Goal: Task Accomplishment & Management: Manage account settings

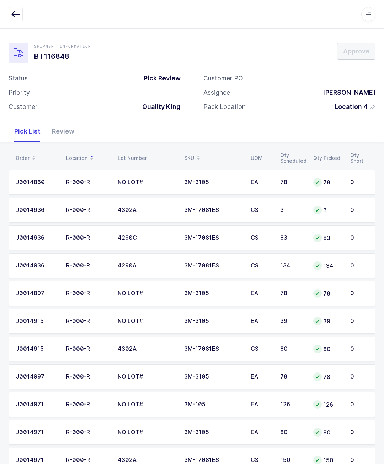
click at [13, 14] on icon "button" at bounding box center [15, 14] width 9 height 9
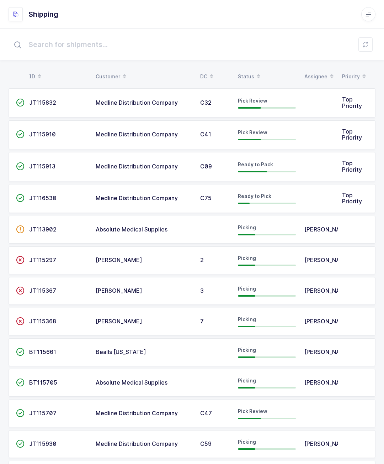
click at [324, 256] on span "[PERSON_NAME]" at bounding box center [328, 259] width 47 height 7
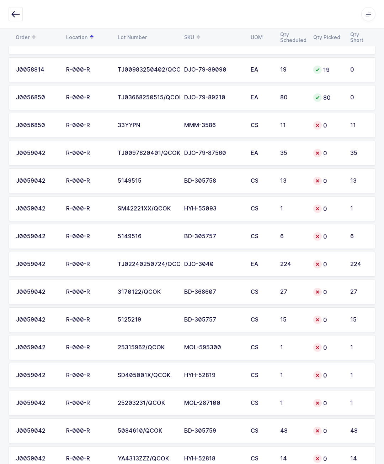
scroll to position [3761, 0]
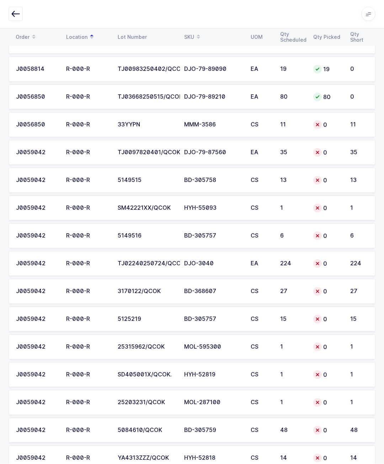
click at [16, 10] on icon "button" at bounding box center [15, 14] width 9 height 9
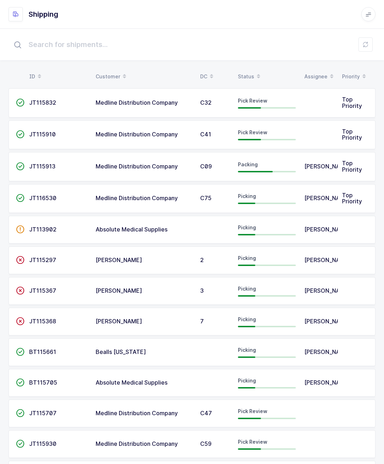
click at [325, 101] on td at bounding box center [319, 102] width 38 height 29
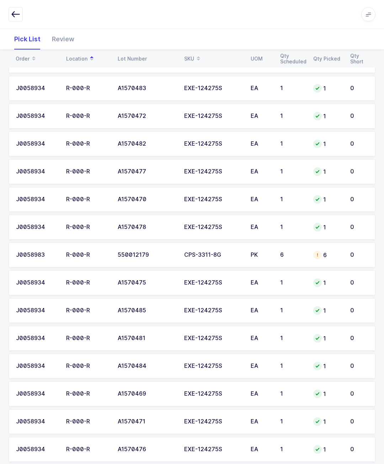
scroll to position [417, 0]
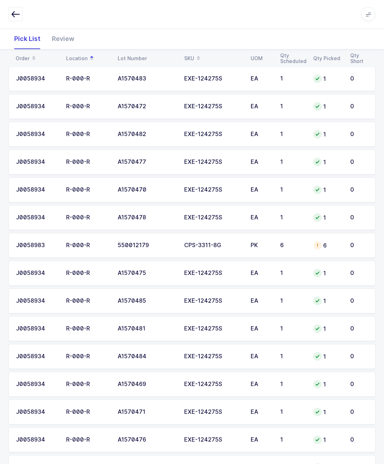
click at [332, 241] on div "6" at bounding box center [328, 245] width 28 height 9
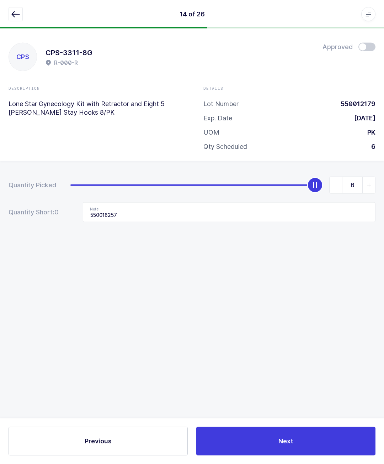
scroll to position [0, 0]
click at [302, 212] on input "550016257" at bounding box center [229, 212] width 293 height 20
type input "5"
click at [16, 15] on icon "button" at bounding box center [15, 14] width 9 height 9
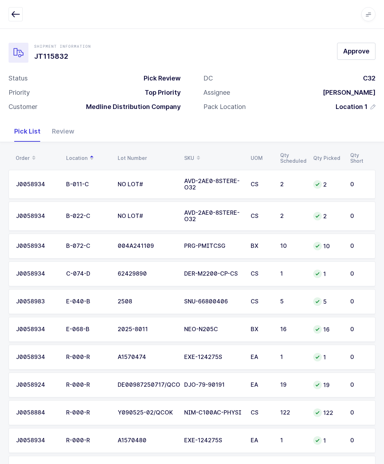
click at [14, 13] on icon "button" at bounding box center [15, 14] width 9 height 9
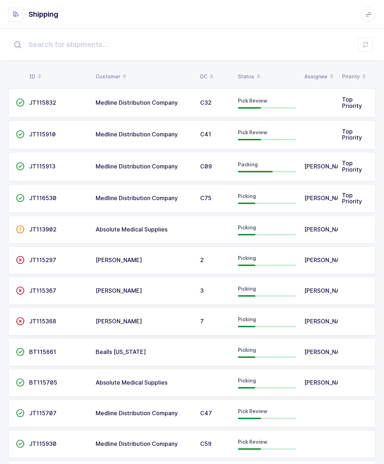
click at [95, 101] on td "Medline Distribution Company" at bounding box center [143, 102] width 105 height 29
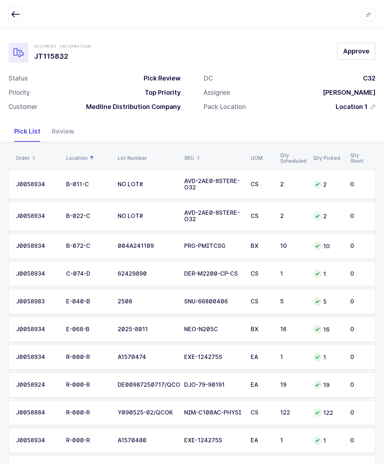
click at [60, 139] on div "Review" at bounding box center [63, 131] width 34 height 21
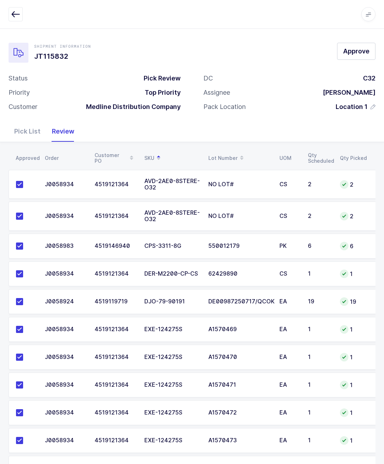
click at [362, 49] on span "Approve" at bounding box center [357, 51] width 26 height 9
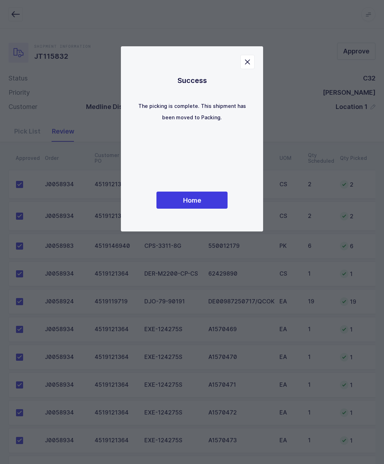
click at [176, 208] on button "Home" at bounding box center [192, 200] width 71 height 17
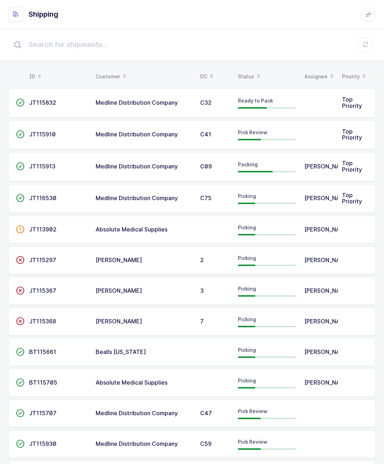
click at [328, 106] on td at bounding box center [319, 102] width 38 height 29
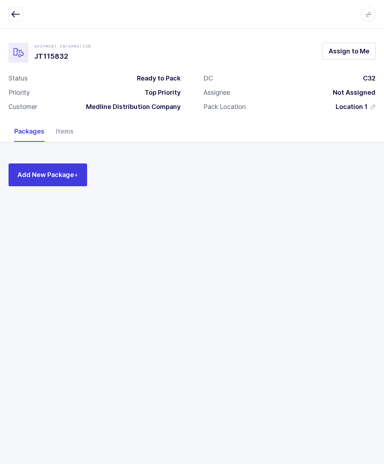
click at [10, 17] on button "button" at bounding box center [16, 14] width 14 height 14
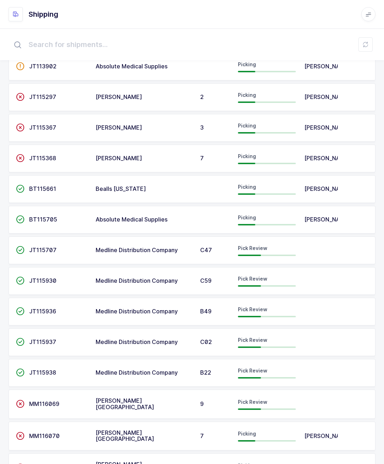
scroll to position [169, 0]
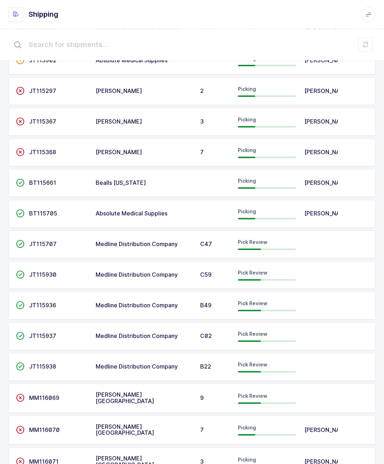
click at [100, 334] on span "Medline Distribution Company" at bounding box center [137, 335] width 82 height 7
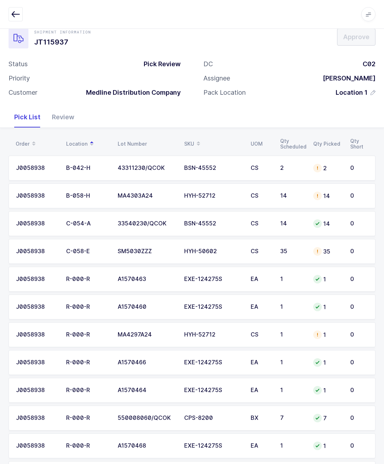
scroll to position [17, 0]
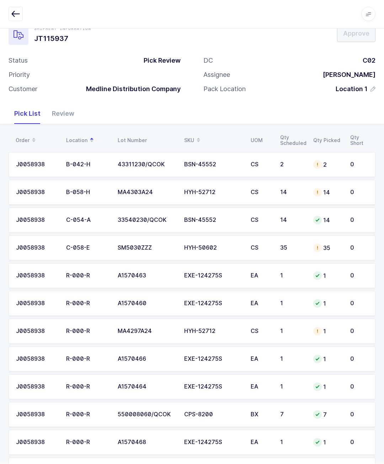
click at [17, 15] on icon "button" at bounding box center [15, 14] width 9 height 9
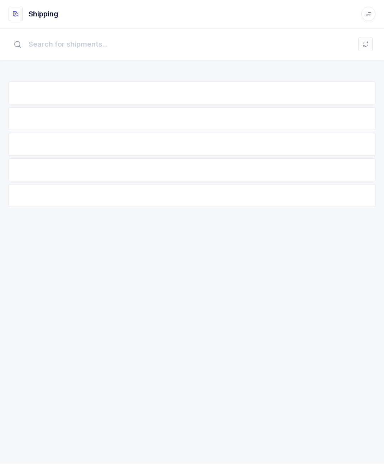
scroll to position [18, 0]
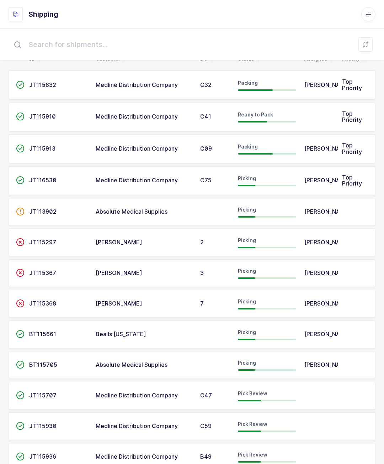
click at [336, 116] on td at bounding box center [319, 117] width 38 height 29
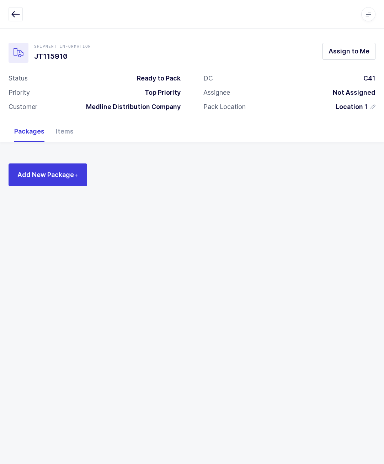
click at [346, 55] on span "Assign to Me" at bounding box center [349, 51] width 41 height 9
click at [76, 131] on div "Items" at bounding box center [64, 131] width 29 height 21
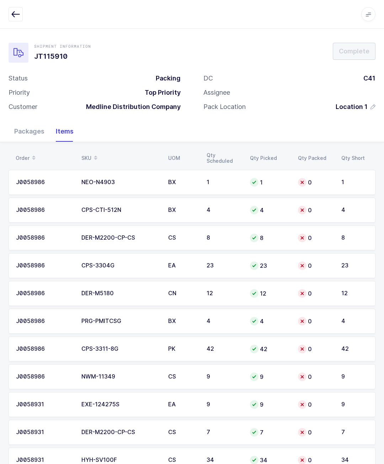
click at [16, 126] on div "Packages" at bounding box center [30, 131] width 42 height 21
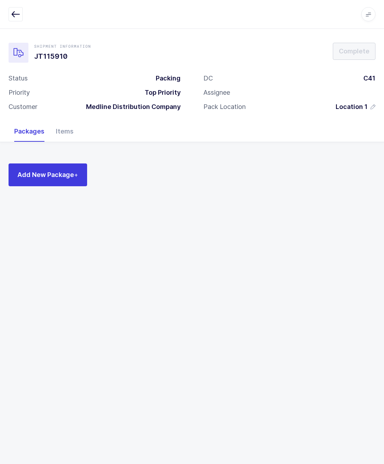
click at [50, 175] on span "Add New Package +" at bounding box center [47, 174] width 61 height 9
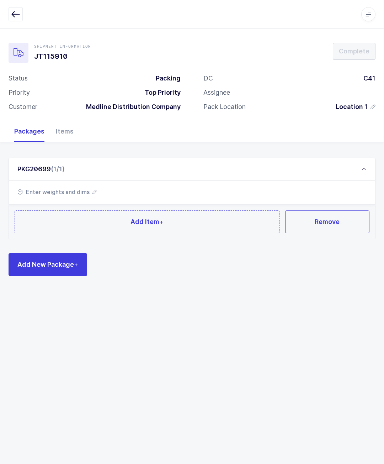
click at [232, 231] on button "Add Item +" at bounding box center [147, 221] width 265 height 23
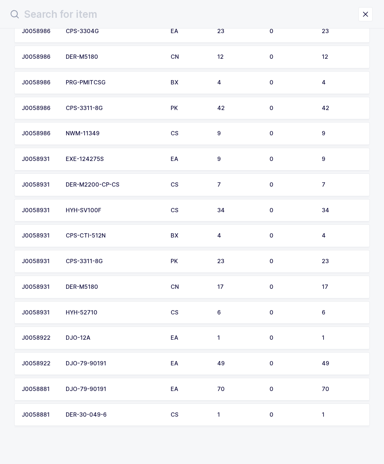
scroll to position [134, 0]
click at [320, 360] on td "49" at bounding box center [344, 363] width 52 height 23
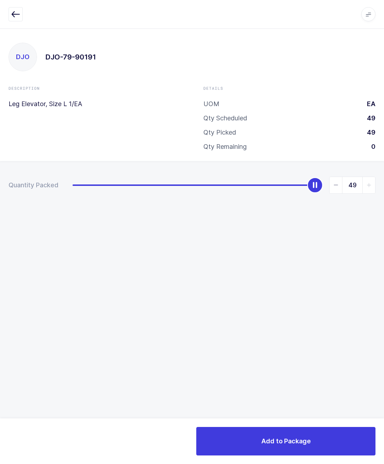
click at [339, 192] on span "slider between 0 and 49" at bounding box center [336, 185] width 13 height 16
type input "48"
click at [321, 434] on button "Add to Package" at bounding box center [286, 441] width 179 height 28
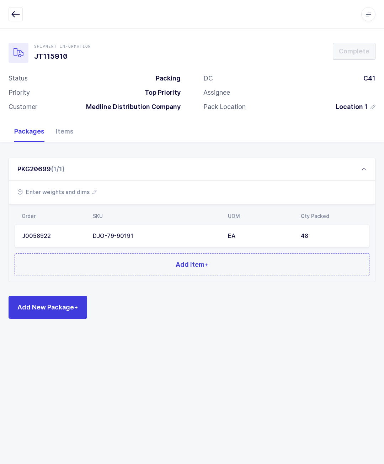
click at [128, 229] on td "DJO-79-90191" at bounding box center [156, 236] width 135 height 23
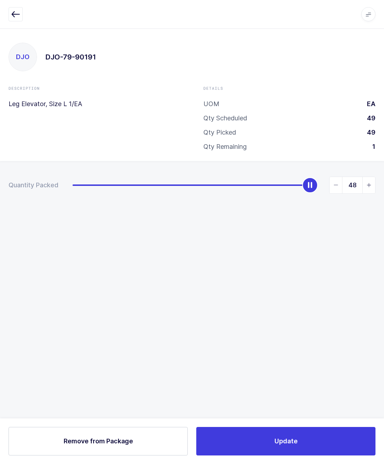
type input "49"
click at [248, 430] on button "Update" at bounding box center [286, 441] width 179 height 28
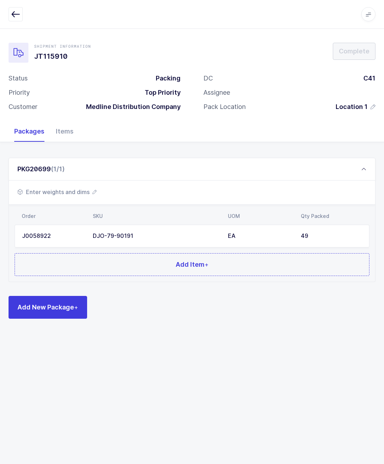
click at [309, 258] on button "Add Item +" at bounding box center [192, 264] width 355 height 23
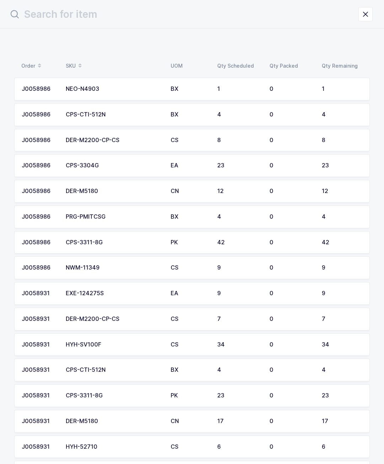
click at [45, 188] on div "J0058986" at bounding box center [40, 191] width 36 height 6
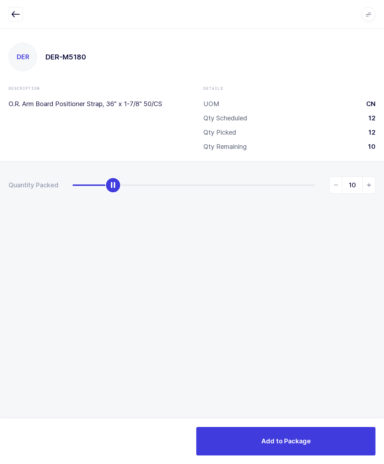
type input "12"
click at [339, 425] on div "Add to Package" at bounding box center [192, 441] width 384 height 46
click at [349, 433] on button "Add to Package" at bounding box center [286, 441] width 179 height 28
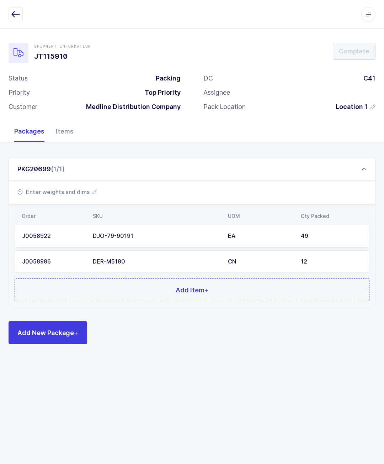
scroll to position [26, 0]
click at [89, 278] on button "Add Item +" at bounding box center [192, 289] width 355 height 23
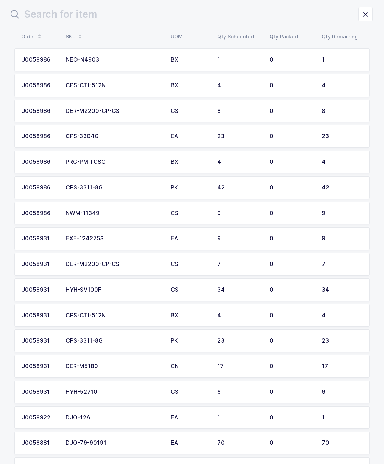
scroll to position [37, 0]
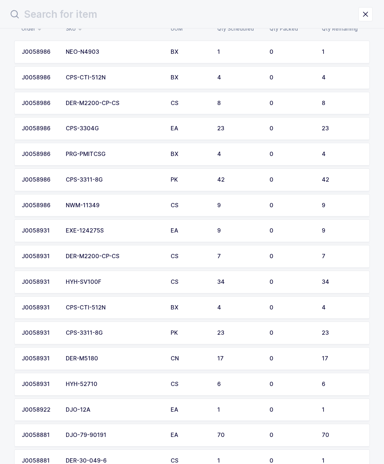
click at [334, 355] on div "17" at bounding box center [342, 358] width 41 height 6
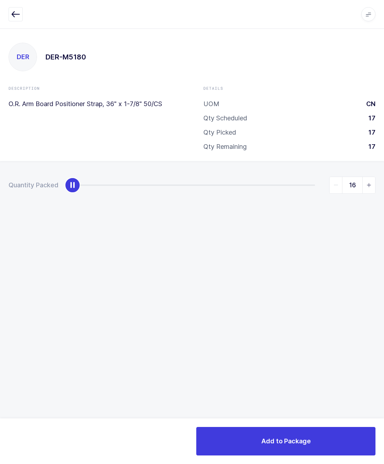
type input "17"
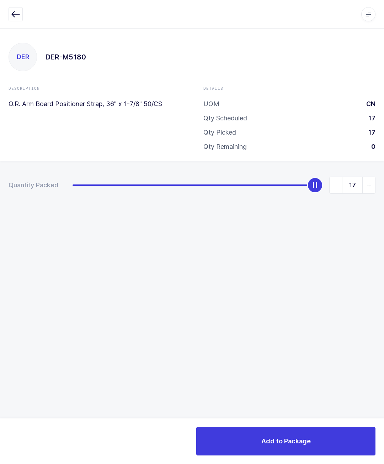
click at [331, 432] on button "Add to Package" at bounding box center [286, 441] width 179 height 28
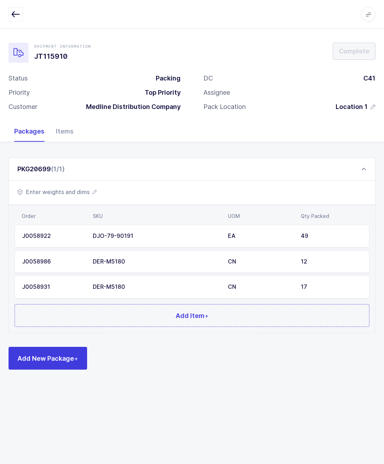
click at [330, 316] on button "Add Item +" at bounding box center [192, 315] width 355 height 23
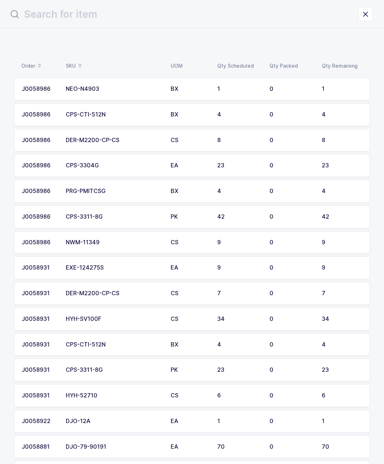
click at [378, 16] on header at bounding box center [192, 14] width 384 height 28
click at [373, 21] on button "close drawer" at bounding box center [366, 14] width 14 height 14
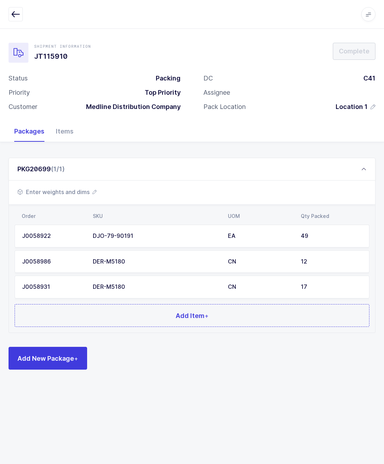
click at [45, 348] on button "Add New Package +" at bounding box center [48, 358] width 79 height 23
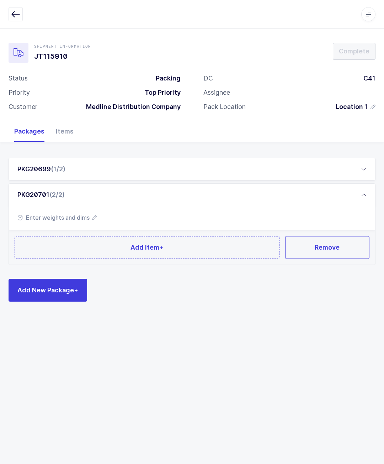
click at [40, 158] on div "PKG20699 (1/2)" at bounding box center [192, 169] width 367 height 23
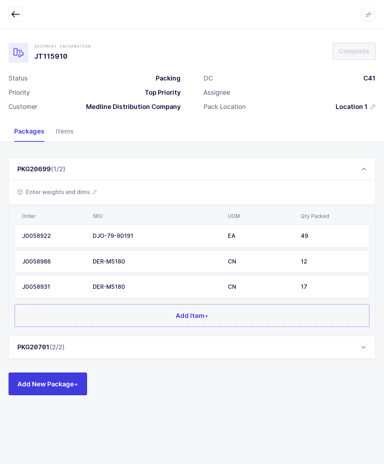
click at [70, 188] on span "Enter weights and dims" at bounding box center [56, 192] width 79 height 9
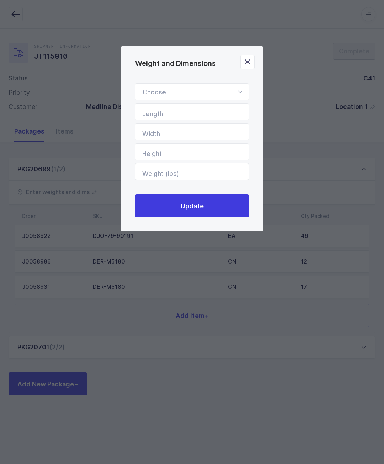
click at [156, 93] on div "Weight and Dimensions" at bounding box center [192, 91] width 114 height 17
click at [216, 119] on li "Standard Pallet" at bounding box center [192, 113] width 108 height 14
type input "Standard Pallet"
type input "48"
type input "40"
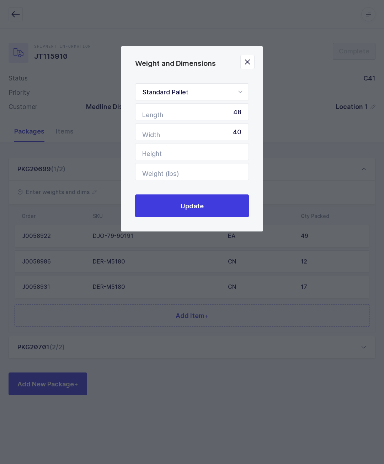
click at [223, 208] on button "Update" at bounding box center [192, 205] width 114 height 23
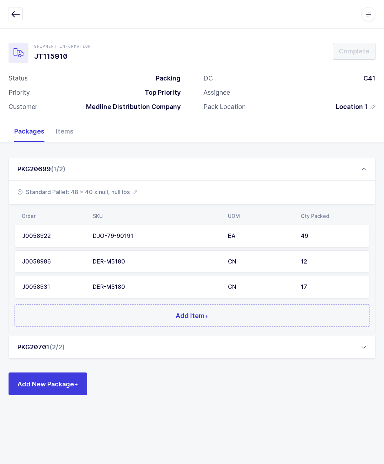
click at [49, 349] on div "PKG20701 (2/2)" at bounding box center [40, 347] width 47 height 9
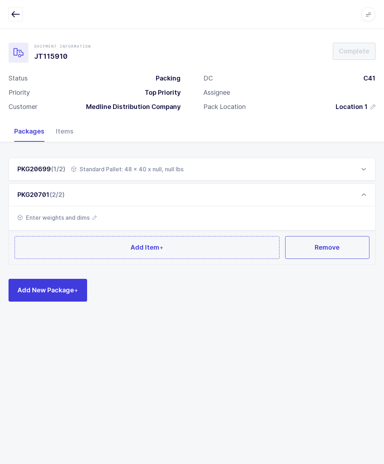
click at [72, 245] on button "Add Item +" at bounding box center [147, 247] width 265 height 23
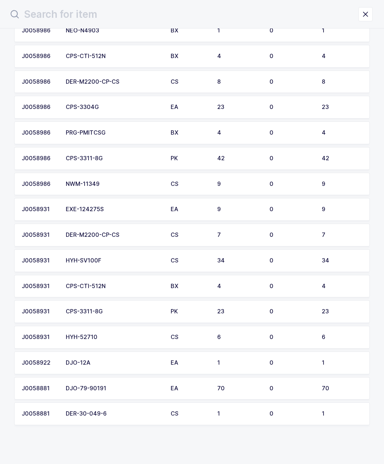
scroll to position [58, 0]
click at [318, 377] on td "70" at bounding box center [344, 388] width 52 height 23
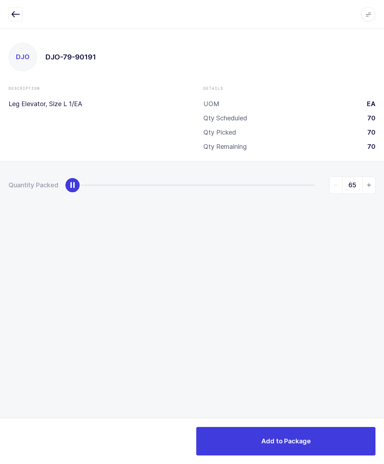
type input "70"
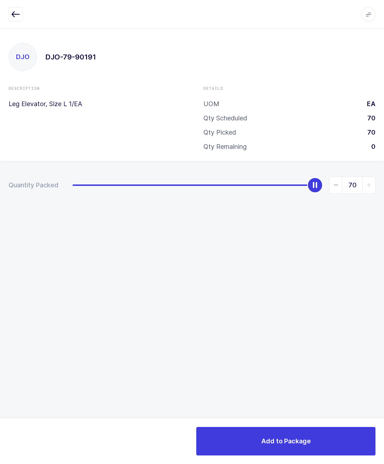
click at [314, 446] on button "Add to Package" at bounding box center [286, 441] width 179 height 28
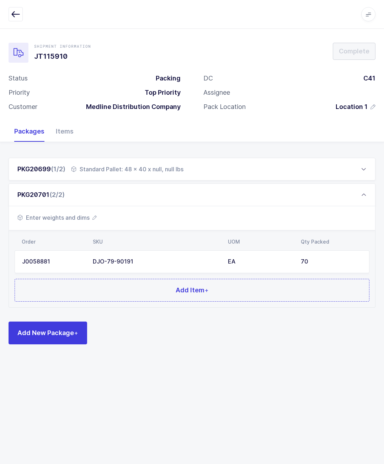
click at [56, 332] on span "Add New Package +" at bounding box center [47, 332] width 61 height 9
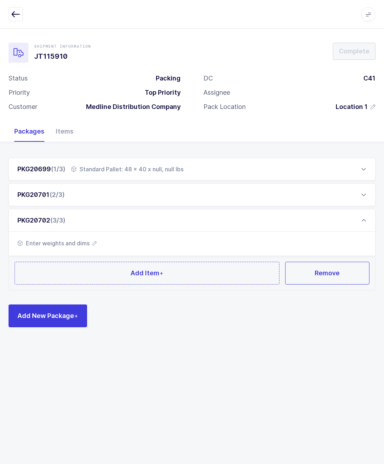
click at [54, 192] on span "(2/3)" at bounding box center [56, 194] width 15 height 7
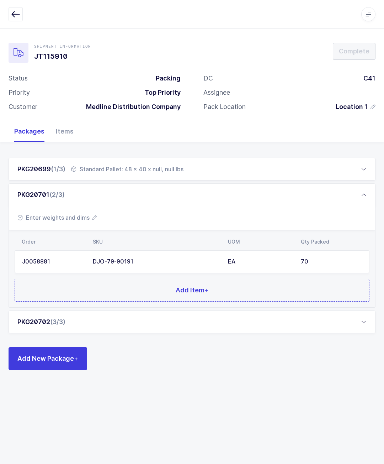
click at [62, 213] on span "Enter weights and dims" at bounding box center [56, 217] width 79 height 9
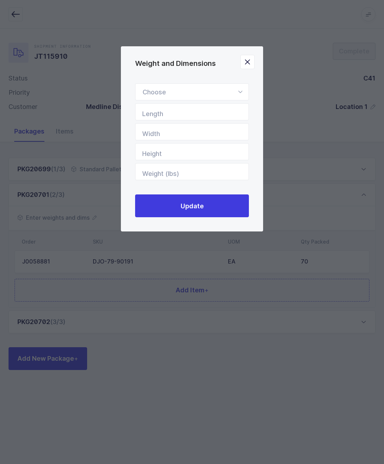
click at [154, 92] on div "Weight and Dimensions" at bounding box center [192, 91] width 114 height 17
click at [212, 112] on li "Standard Pallet" at bounding box center [192, 113] width 108 height 14
type input "Standard Pallet"
type input "48"
type input "40"
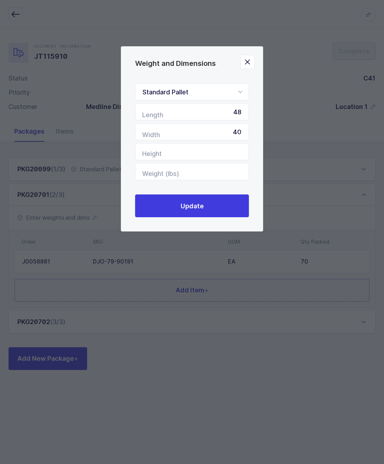
click at [234, 200] on button "Update" at bounding box center [192, 205] width 114 height 23
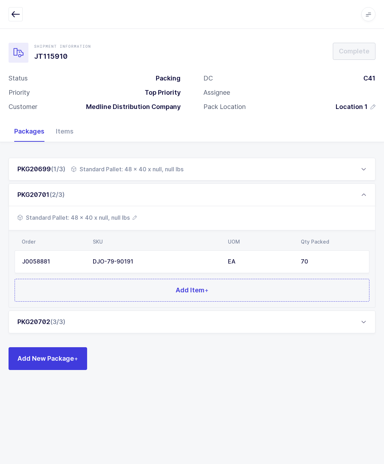
click at [55, 314] on div "PKG20702 (3/3)" at bounding box center [192, 321] width 367 height 23
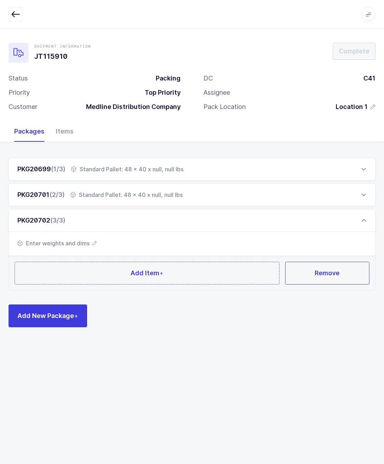
click at [77, 277] on button "Add Item +" at bounding box center [147, 273] width 265 height 23
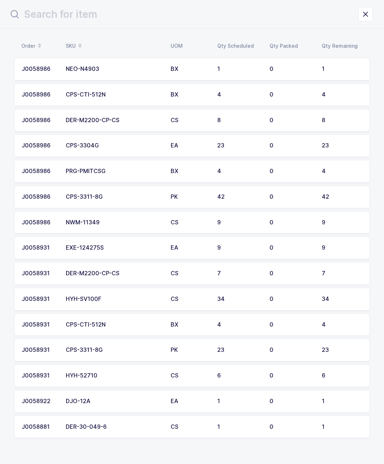
scroll to position [21, 0]
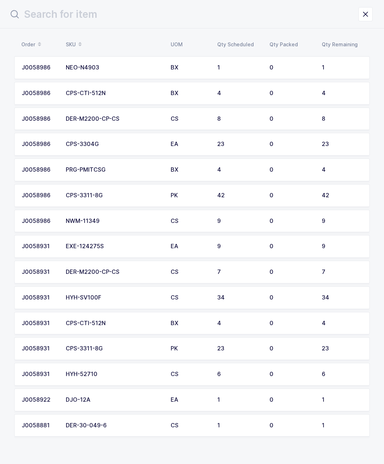
click at [326, 101] on td "4" at bounding box center [344, 93] width 52 height 23
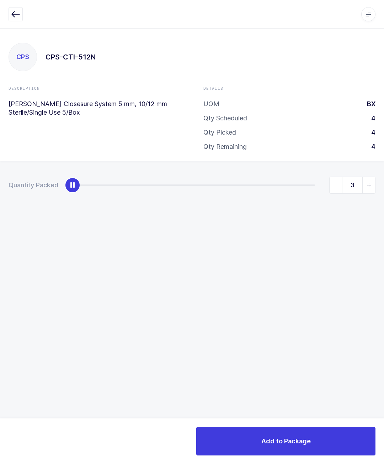
type input "4"
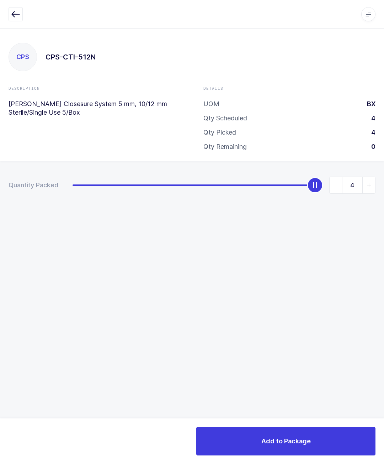
click at [288, 418] on div "Add to Package" at bounding box center [192, 441] width 384 height 46
click at [309, 440] on span "Add to Package" at bounding box center [286, 440] width 49 height 9
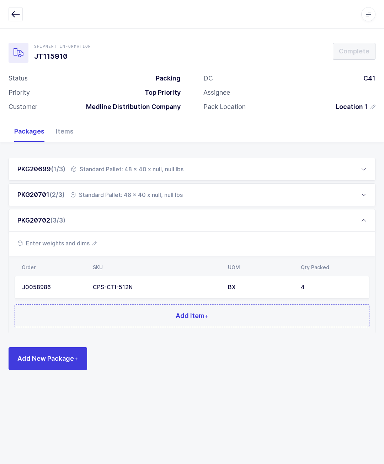
click at [73, 317] on button "Add Item +" at bounding box center [192, 315] width 355 height 23
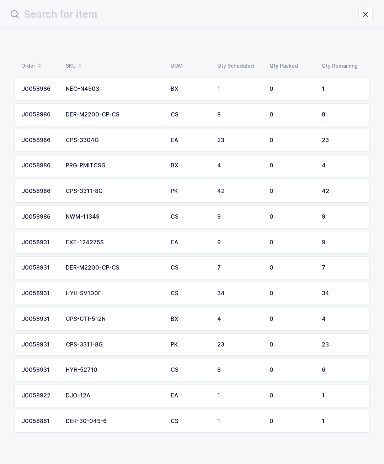
click at [74, 319] on div "CPS-CTI-512N" at bounding box center [114, 319] width 96 height 6
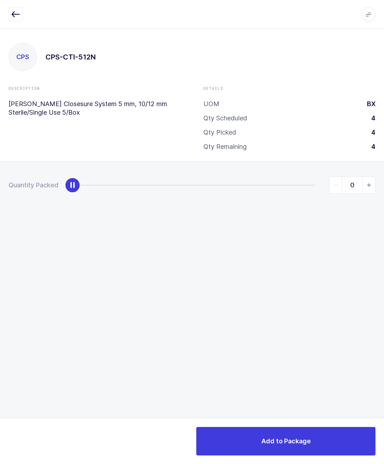
scroll to position [0, 0]
type input "4"
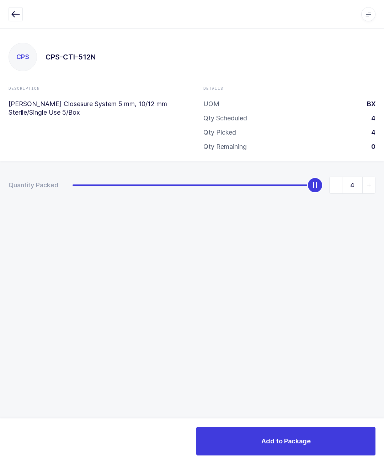
click at [318, 437] on button "Add to Package" at bounding box center [286, 441] width 179 height 28
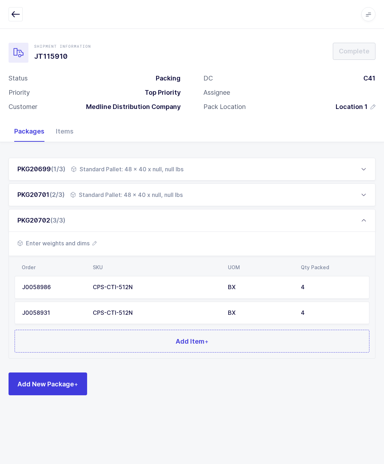
click at [92, 346] on button "Add Item +" at bounding box center [192, 341] width 355 height 23
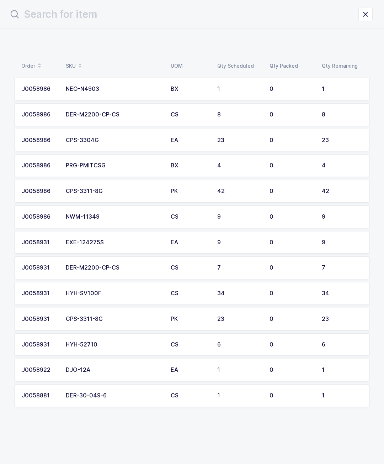
click at [334, 188] on div "42" at bounding box center [342, 191] width 41 height 6
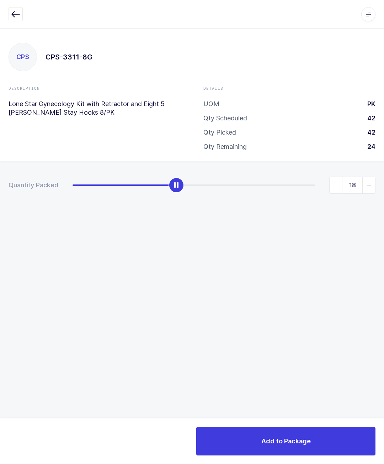
click at [365, 184] on span "slider between 0 and 42" at bounding box center [369, 185] width 13 height 16
type input "19"
click at [12, 13] on icon "button" at bounding box center [15, 14] width 9 height 9
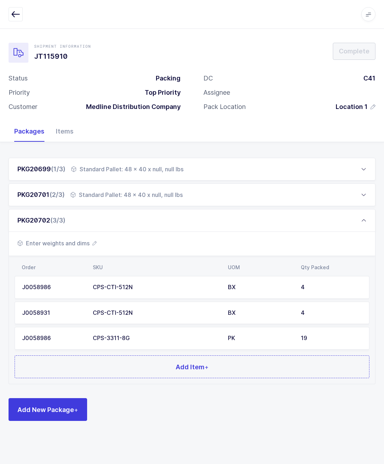
click at [314, 368] on button "Add Item +" at bounding box center [192, 366] width 355 height 23
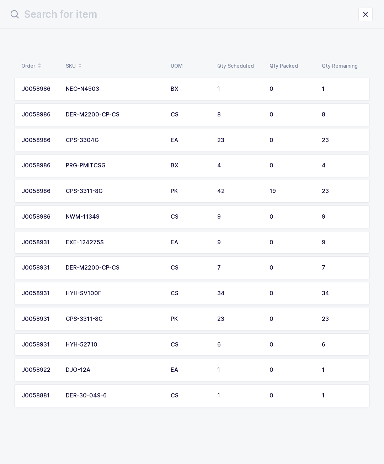
click at [47, 166] on div "J0058986" at bounding box center [40, 165] width 36 height 6
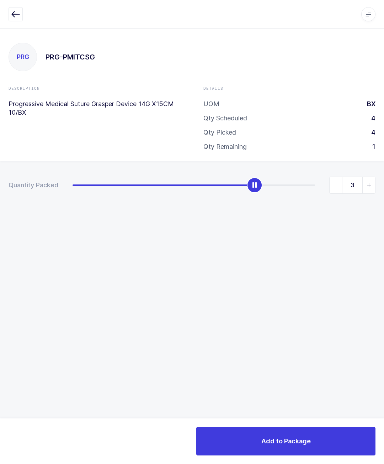
type input "4"
click at [22, 10] on button "button" at bounding box center [16, 14] width 14 height 14
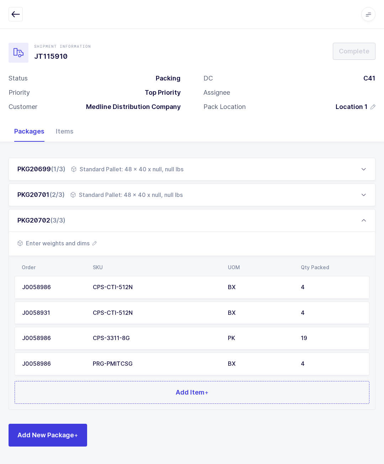
click at [254, 391] on button "Add Item +" at bounding box center [192, 392] width 355 height 23
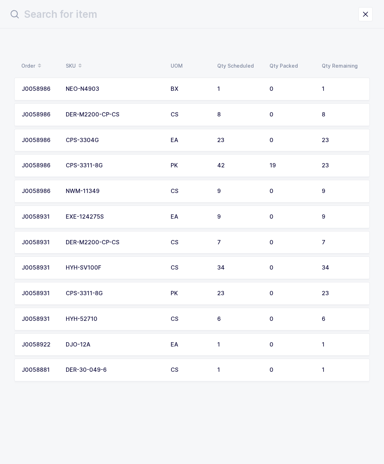
click at [348, 290] on div "23" at bounding box center [342, 293] width 41 height 6
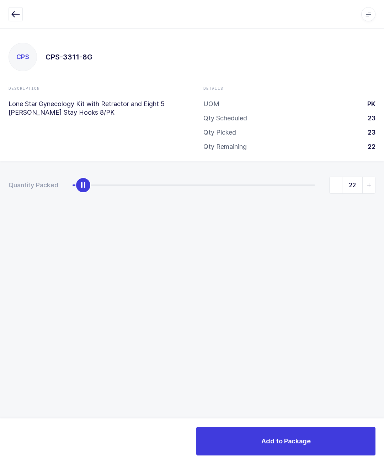
type input "23"
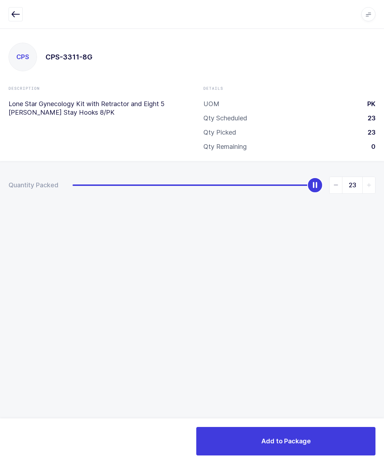
click at [327, 433] on button "Add to Package" at bounding box center [286, 441] width 179 height 28
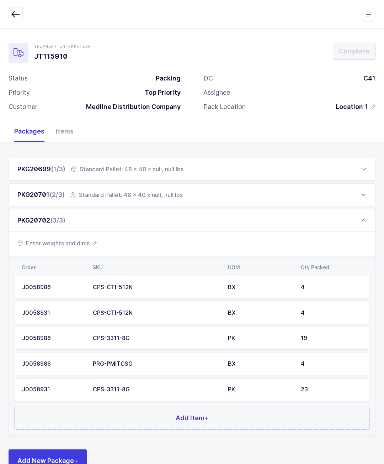
click at [173, 414] on button "Add Item +" at bounding box center [192, 418] width 355 height 23
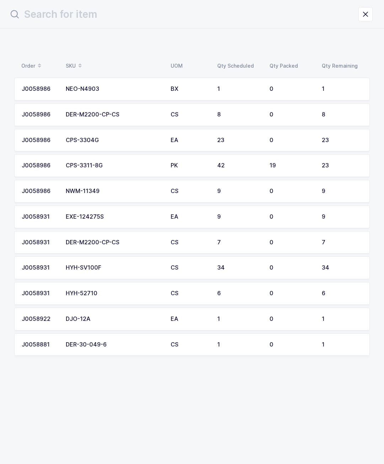
click at [316, 162] on td "19" at bounding box center [292, 165] width 52 height 23
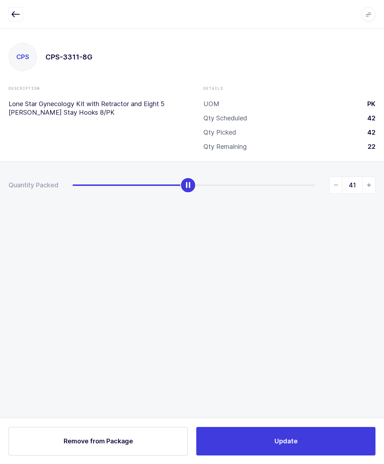
type input "42"
click at [343, 435] on button "Update" at bounding box center [286, 441] width 179 height 28
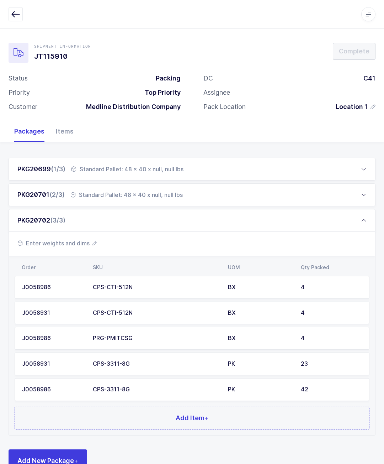
click at [263, 419] on button "Add Item +" at bounding box center [192, 418] width 355 height 23
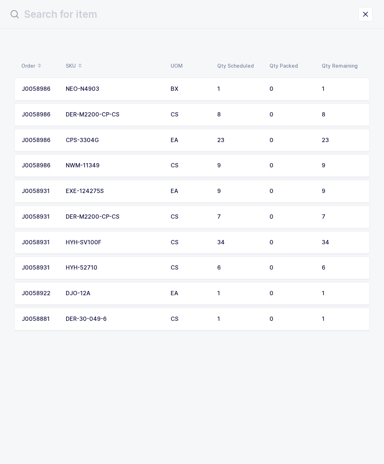
click at [329, 188] on div "9" at bounding box center [342, 191] width 41 height 6
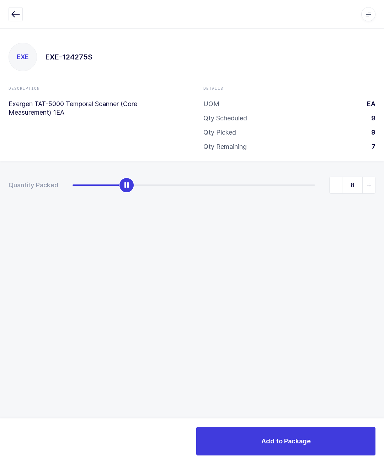
type input "9"
click at [330, 440] on button "Add to Package" at bounding box center [286, 441] width 179 height 28
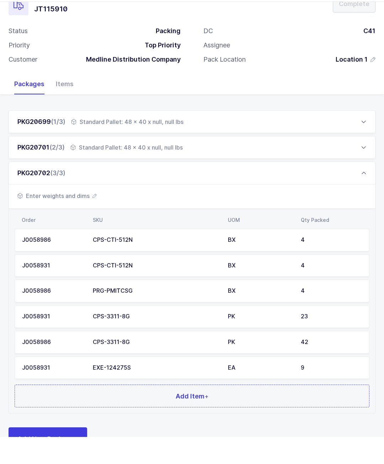
scroll to position [14, 0]
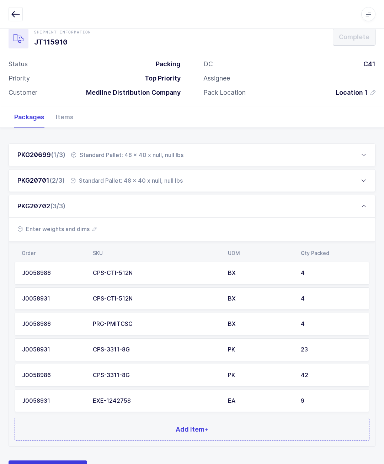
click at [280, 425] on button "Add Item +" at bounding box center [192, 429] width 355 height 23
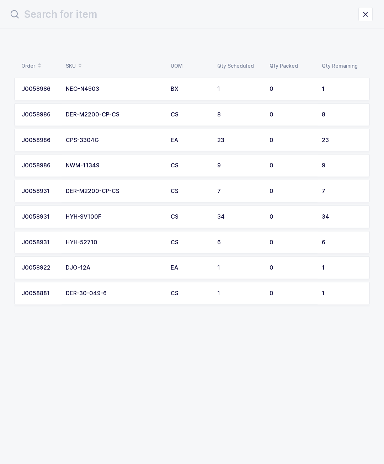
scroll to position [0, 0]
click at [229, 85] on td "1" at bounding box center [239, 89] width 52 height 23
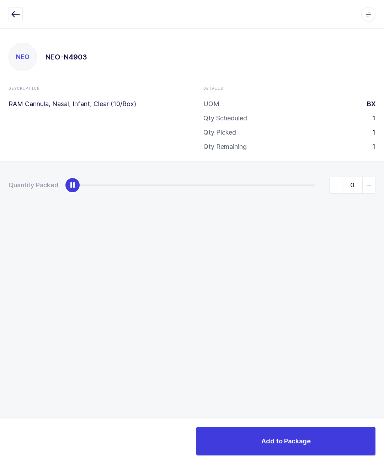
type input "1"
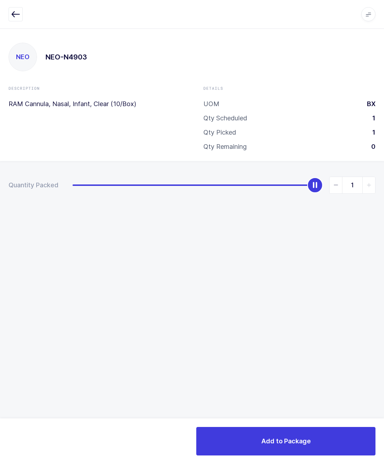
click at [334, 403] on div "NEO NEO-N4903 Description RAM Cannula, Nasal, Infant, Clear (10/Box) Details UO…" at bounding box center [192, 245] width 384 height 435
click at [310, 440] on span "Add to Package" at bounding box center [286, 440] width 49 height 9
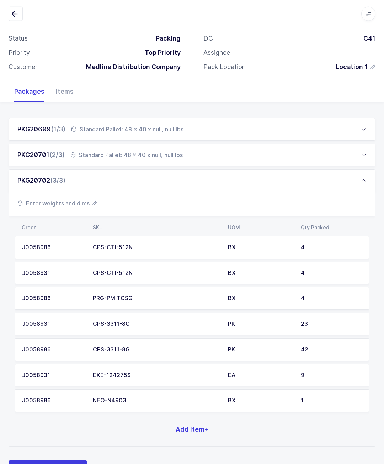
scroll to position [40, 0]
click at [158, 426] on button "Add Item +" at bounding box center [192, 429] width 355 height 23
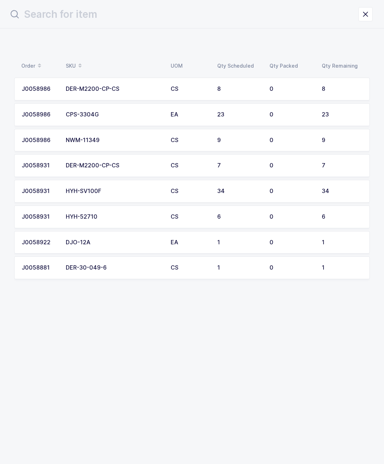
click at [63, 112] on td "CPS-3304G" at bounding box center [114, 114] width 105 height 23
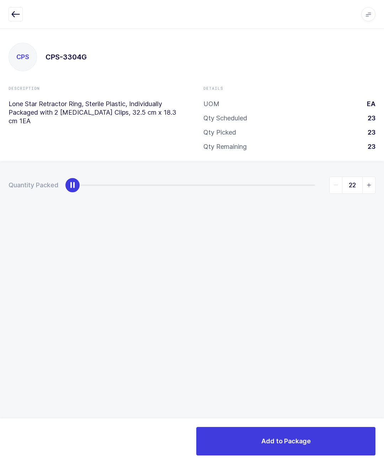
type input "23"
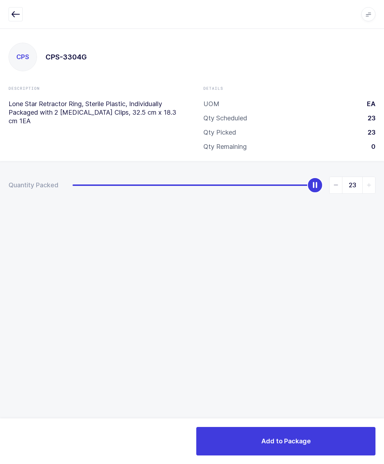
click at [307, 454] on button "Add to Package" at bounding box center [286, 441] width 179 height 28
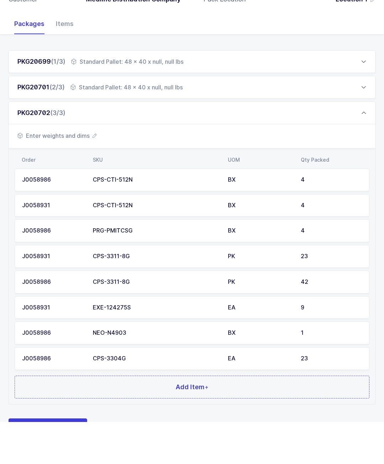
scroll to position [65, 0]
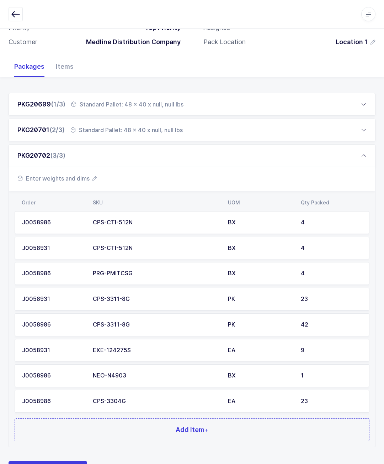
click at [255, 435] on button "Add Item +" at bounding box center [192, 429] width 355 height 23
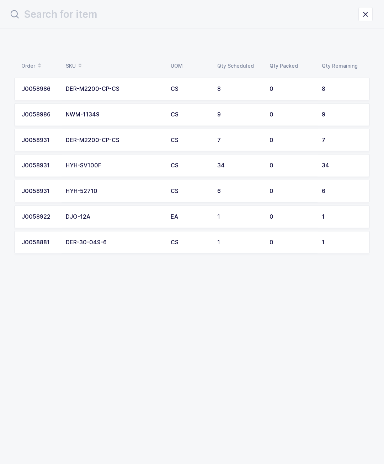
scroll to position [0, 0]
click at [358, 170] on td "34" at bounding box center [344, 165] width 52 height 23
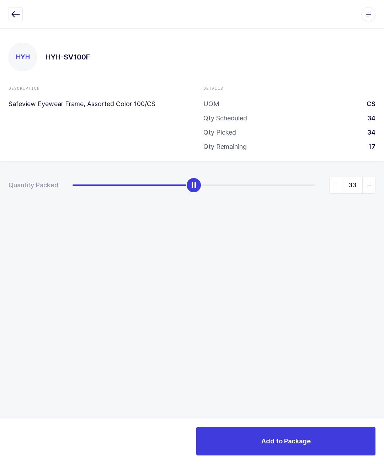
type input "34"
click at [314, 433] on button "Add to Package" at bounding box center [286, 441] width 179 height 28
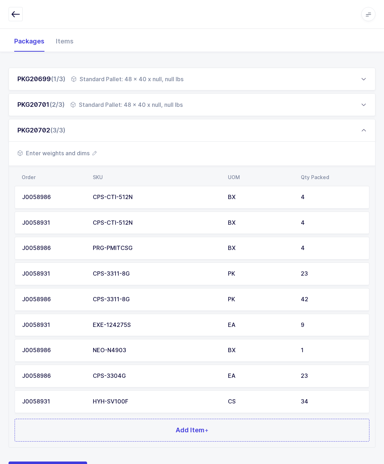
scroll to position [90, 0]
click at [277, 429] on button "Add Item +" at bounding box center [192, 430] width 355 height 23
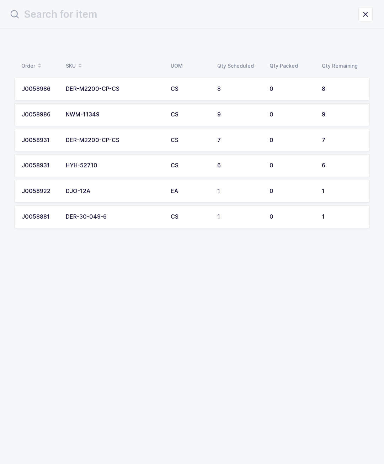
click at [337, 162] on div "6" at bounding box center [342, 165] width 41 height 6
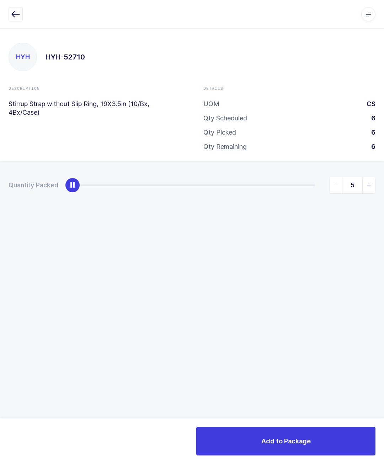
type input "6"
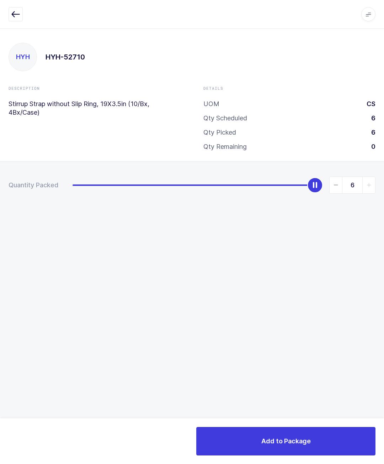
click at [331, 448] on button "Add to Package" at bounding box center [286, 441] width 179 height 28
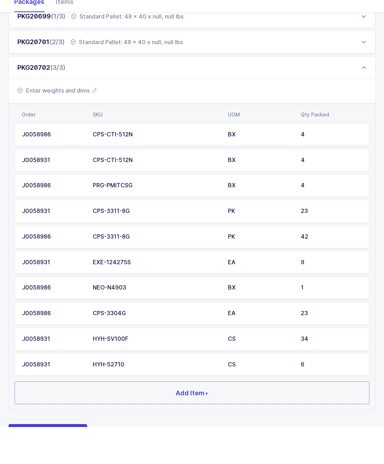
scroll to position [115, 0]
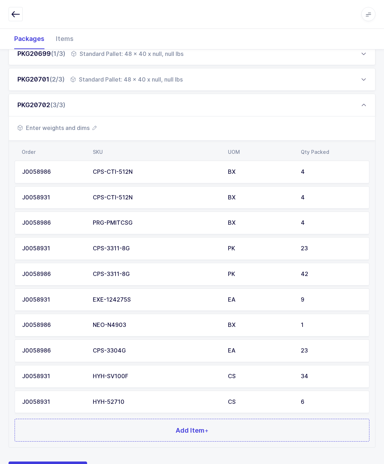
click at [240, 424] on button "Add Item +" at bounding box center [192, 430] width 355 height 23
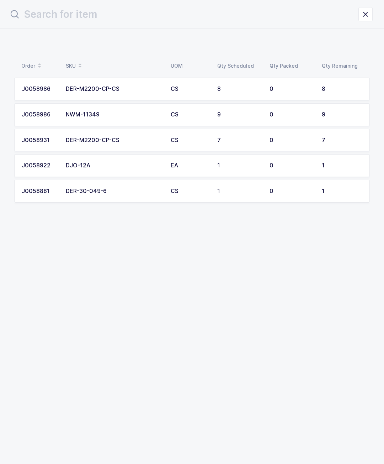
click at [336, 110] on td "9" at bounding box center [344, 114] width 52 height 23
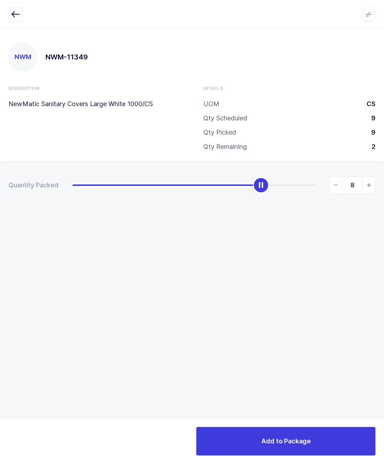
type input "9"
click at [295, 438] on span "Add to Package" at bounding box center [286, 440] width 49 height 9
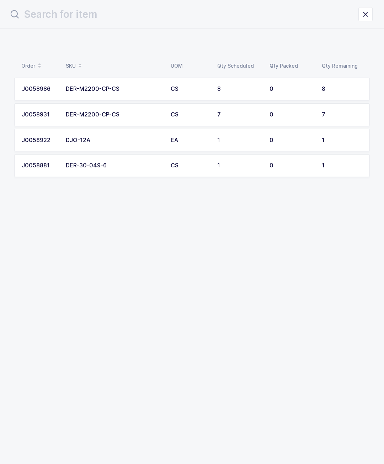
click at [315, 163] on td "0" at bounding box center [292, 165] width 52 height 23
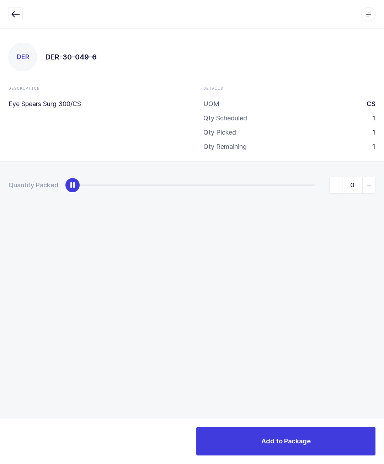
type input "1"
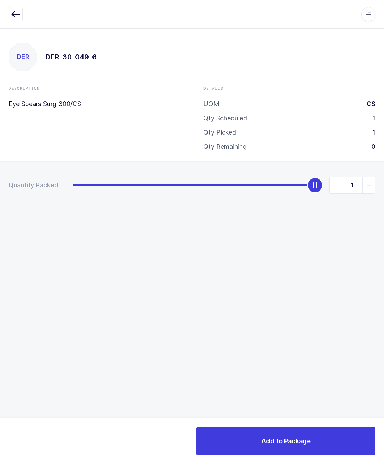
click at [281, 443] on span "Add to Package" at bounding box center [286, 440] width 49 height 9
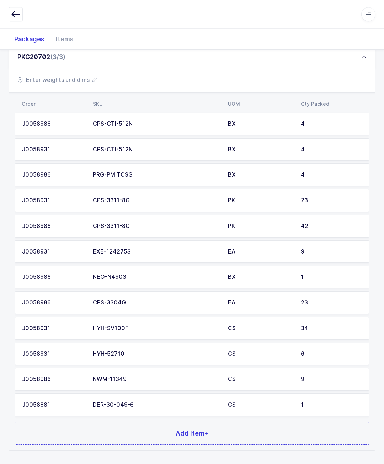
scroll to position [166, 0]
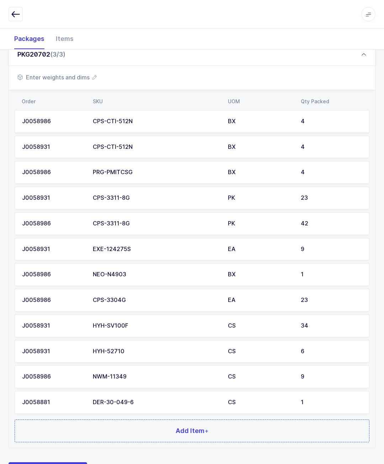
click at [229, 438] on button "Add Item +" at bounding box center [192, 430] width 355 height 23
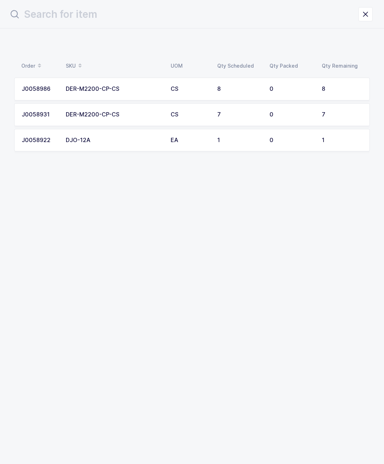
click at [313, 109] on td "0" at bounding box center [292, 114] width 52 height 23
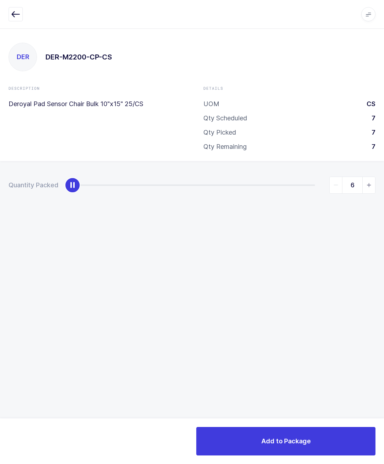
type input "7"
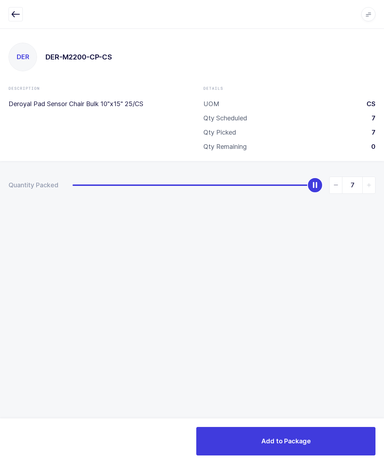
click at [320, 433] on button "Add to Package" at bounding box center [286, 441] width 179 height 28
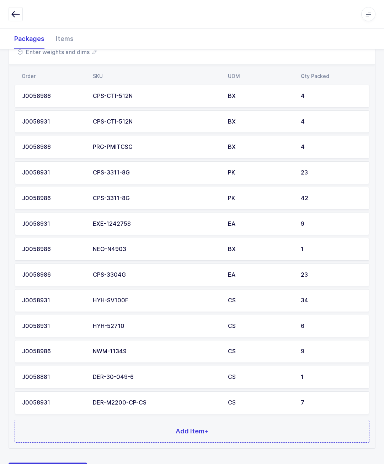
scroll to position [191, 0]
click at [175, 427] on button "Add Item +" at bounding box center [192, 431] width 355 height 23
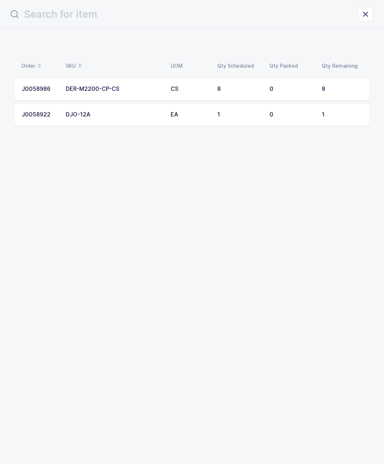
click at [284, 86] on div "0" at bounding box center [292, 89] width 44 height 6
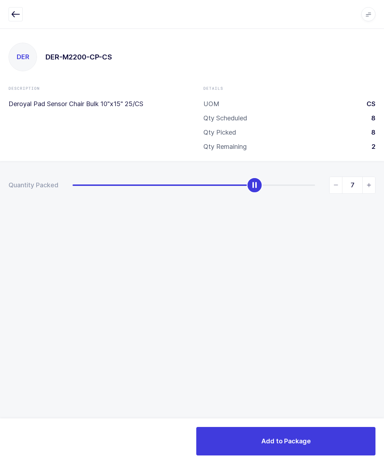
type input "8"
click at [297, 440] on span "Add to Package" at bounding box center [286, 440] width 49 height 9
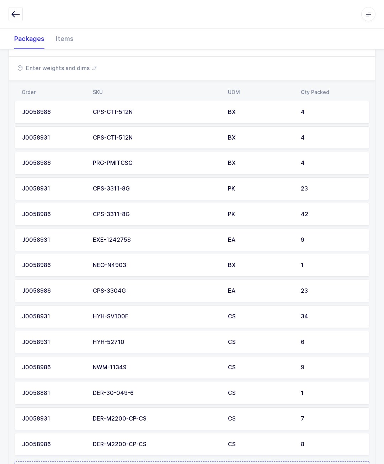
scroll to position [216, 0]
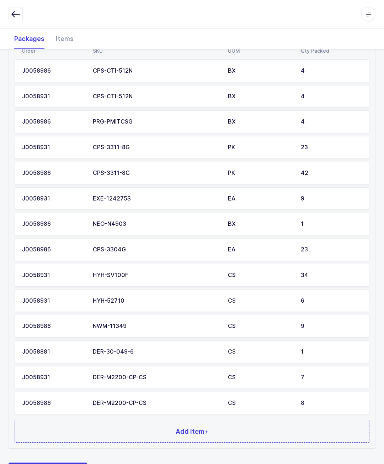
click at [300, 432] on button "Add Item +" at bounding box center [192, 431] width 355 height 23
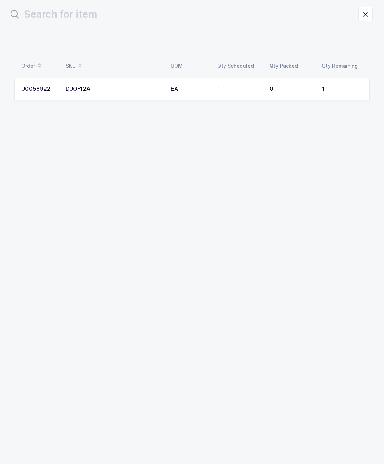
scroll to position [0, 0]
click at [304, 90] on div "0" at bounding box center [292, 89] width 44 height 6
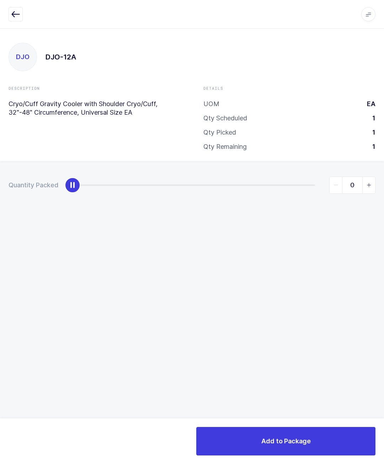
type input "1"
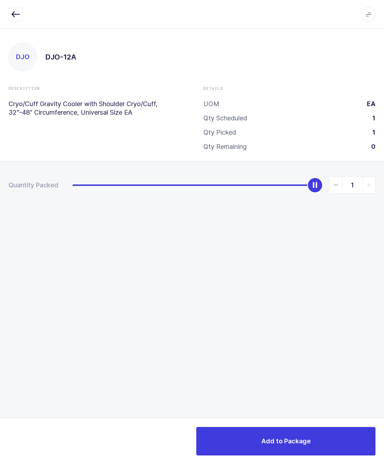
click at [269, 432] on button "Add to Package" at bounding box center [286, 441] width 179 height 28
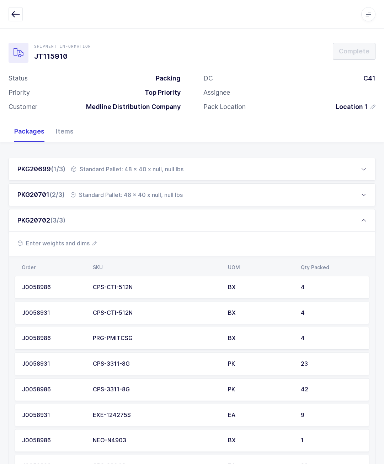
click at [266, 200] on div "PKG20701 (2/3) Standard Pallet: 48 x 40 x null, null lbs" at bounding box center [192, 194] width 367 height 23
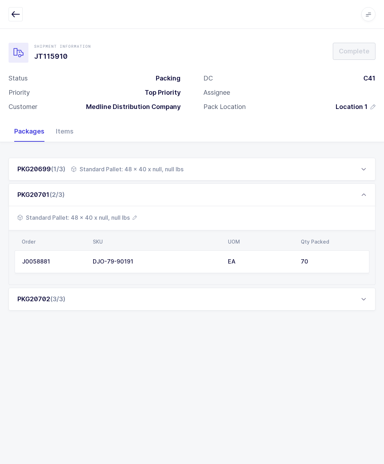
click at [126, 220] on span "Standard Pallet: 48 x 40 x null, null lbs" at bounding box center [77, 217] width 120 height 9
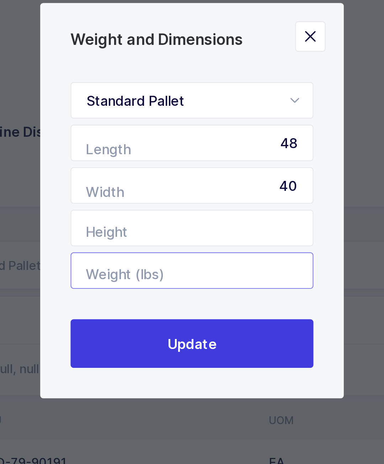
click at [135, 163] on input "Weight (lbs)" at bounding box center [192, 171] width 114 height 17
type input "265"
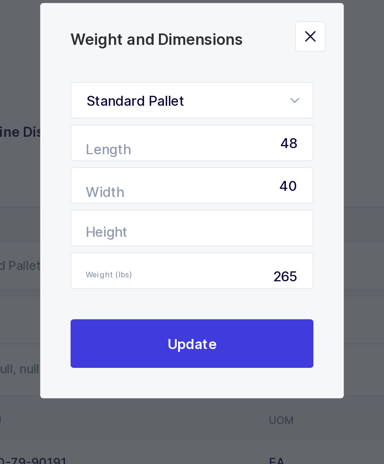
click at [135, 194] on button "Update" at bounding box center [192, 205] width 114 height 23
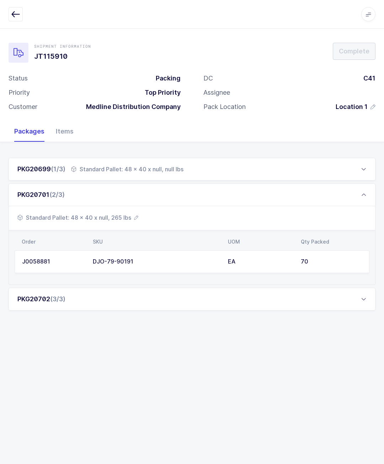
click at [216, 200] on div "PKG20701 (2/3)" at bounding box center [192, 194] width 367 height 23
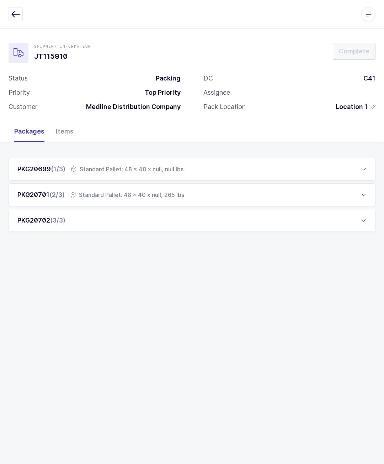
click at [347, 217] on div "PKG20702 (3/3)" at bounding box center [192, 220] width 367 height 23
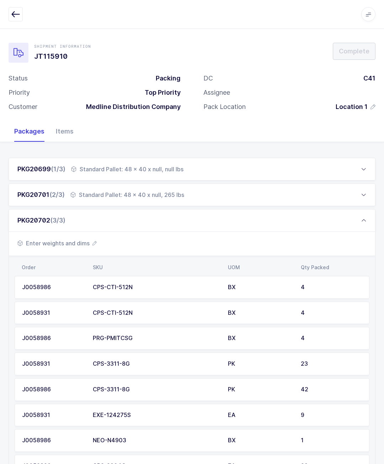
click at [94, 244] on icon "button" at bounding box center [95, 243] width 4 height 4
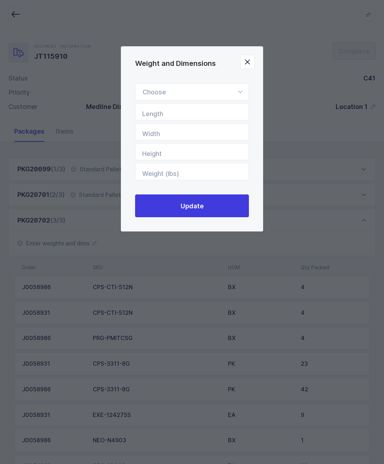
click at [241, 89] on icon "Weight and Dimensions" at bounding box center [240, 91] width 9 height 17
click at [210, 119] on li "Standard Pallet" at bounding box center [192, 113] width 108 height 14
type input "Standard Pallet"
type input "48"
type input "40"
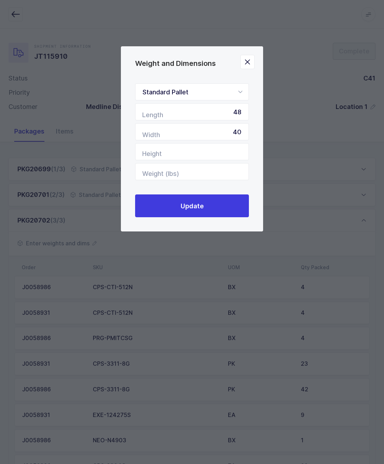
click at [226, 214] on button "Update" at bounding box center [192, 205] width 114 height 23
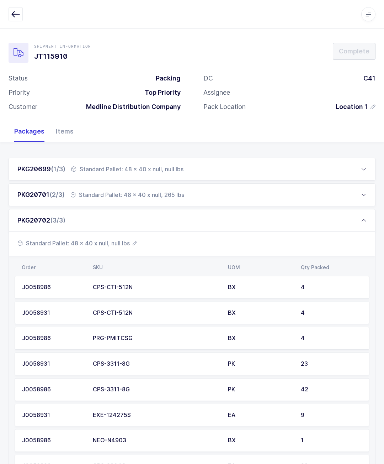
click at [180, 199] on div "PKG20701 (2/3) Standard Pallet: 48 x 40 x null, 265 lbs" at bounding box center [192, 194] width 367 height 23
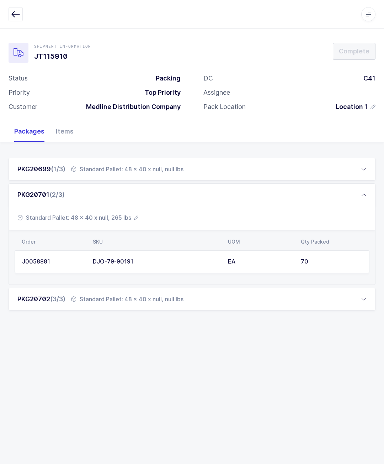
click at [117, 219] on span "Standard Pallet: 48 x 40 x null, 265 lbs" at bounding box center [77, 217] width 121 height 9
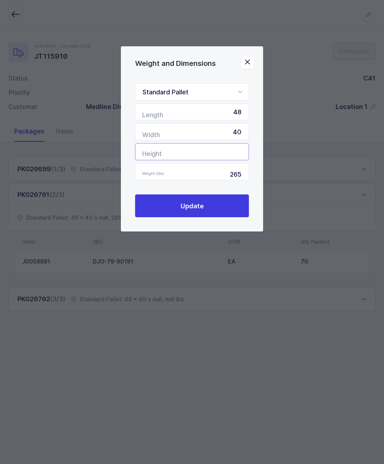
click at [230, 160] on input "Height" at bounding box center [192, 151] width 114 height 17
type input "60"
click at [234, 210] on button "Update" at bounding box center [192, 205] width 114 height 23
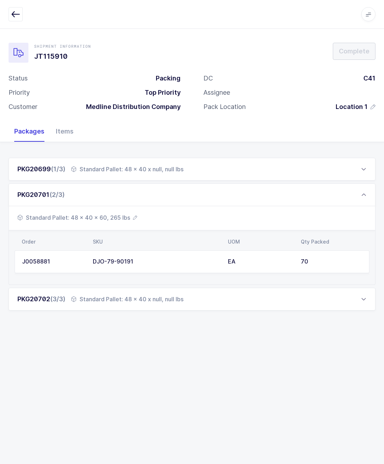
click at [187, 168] on div "PKG20699 (1/3) Standard Pallet: 48 x 40 x null, null lbs" at bounding box center [192, 169] width 367 height 23
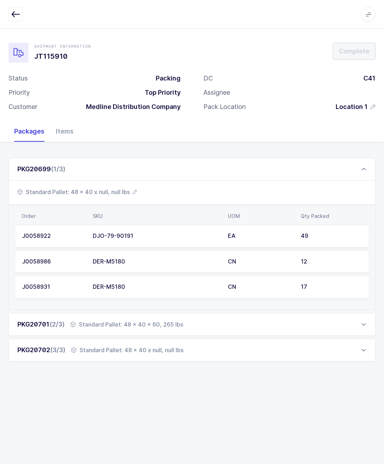
click at [113, 194] on span "Standard Pallet: 48 x 40 x null, null lbs" at bounding box center [77, 192] width 120 height 9
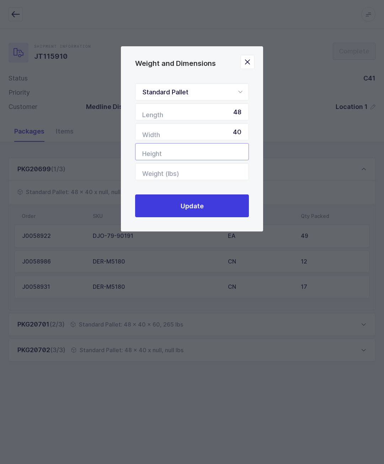
click at [218, 156] on input "Height" at bounding box center [192, 151] width 114 height 17
type input "7"
click at [231, 199] on button "Update" at bounding box center [192, 205] width 114 height 23
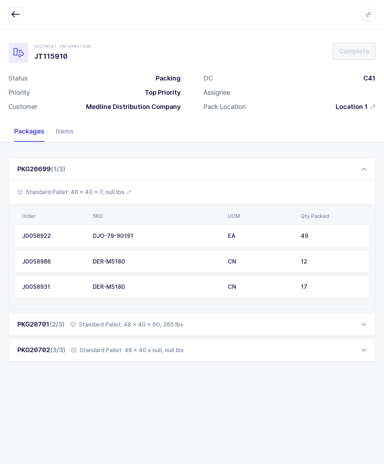
click at [118, 189] on span "Standard Pallet: 48 x 40 x 7, null lbs" at bounding box center [74, 192] width 114 height 9
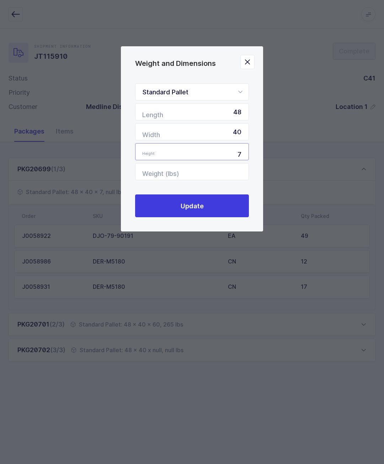
click at [246, 156] on input "7" at bounding box center [192, 151] width 114 height 17
type input "71"
click at [227, 205] on button "Update" at bounding box center [192, 205] width 114 height 23
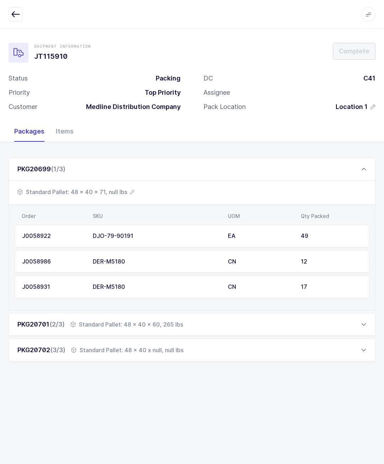
click at [177, 347] on div "Standard Pallet: 48 x 40 x null, null lbs" at bounding box center [127, 350] width 112 height 9
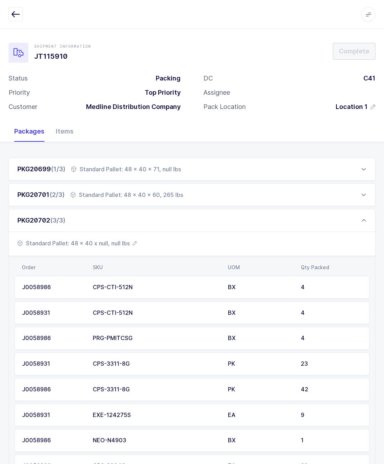
click at [119, 243] on span "Standard Pallet: 48 x 40 x null, null lbs" at bounding box center [77, 243] width 120 height 9
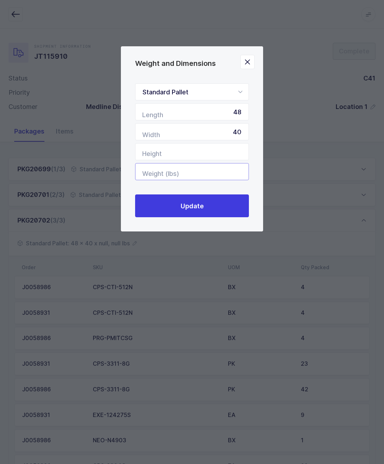
click at [220, 171] on input "Weight (lbs)" at bounding box center [192, 171] width 114 height 17
click at [222, 149] on input "Height" at bounding box center [192, 151] width 114 height 17
type input "59"
click at [231, 209] on button "Update" at bounding box center [192, 205] width 114 height 23
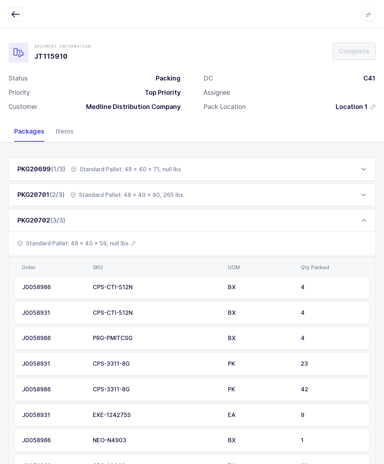
click at [368, 223] on div "PKG20702 (3/3)" at bounding box center [192, 220] width 367 height 23
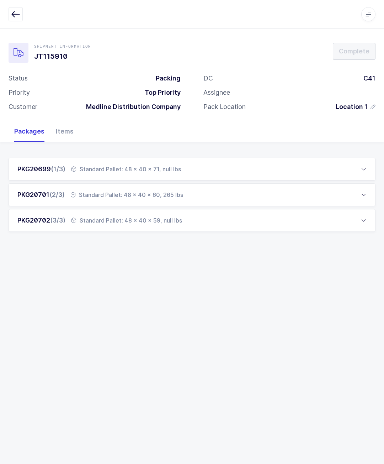
click at [383, 220] on div "PKG20699 (1/3) Standard Pallet: 48 x 40 x 71, null lbs Standard Pallet: 48 x 40…" at bounding box center [192, 201] width 384 height 118
click at [381, 437] on div "Shipment Information JT115910 Complete Status Packing Priority Top Priority Cus…" at bounding box center [192, 245] width 384 height 435
click at [74, 168] on icon at bounding box center [74, 169] width 6 height 6
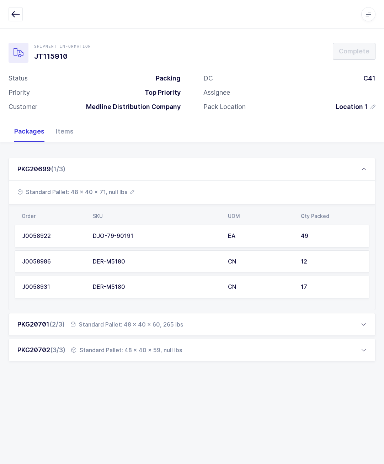
click at [106, 192] on span "Standard Pallet: 48 x 40 x 71, null lbs" at bounding box center [75, 192] width 117 height 9
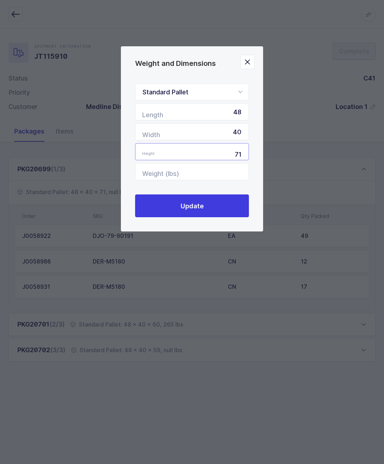
click at [226, 160] on input "71" at bounding box center [192, 151] width 114 height 17
click at [224, 178] on input "Weight (lbs)" at bounding box center [192, 171] width 114 height 17
type input "270"
click at [224, 215] on button "Update" at bounding box center [192, 205] width 114 height 23
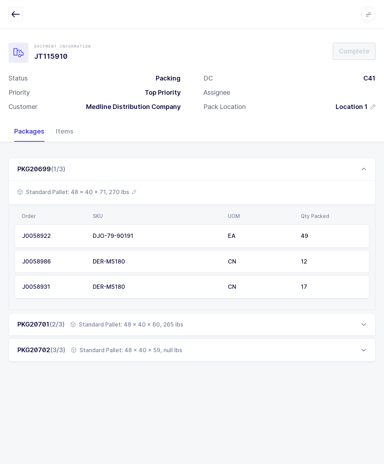
click at [326, 163] on div "PKG20699 (1/3)" at bounding box center [192, 169] width 367 height 23
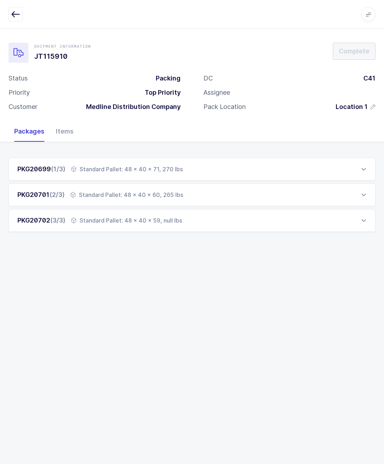
click at [68, 127] on div "Items" at bounding box center [64, 131] width 29 height 21
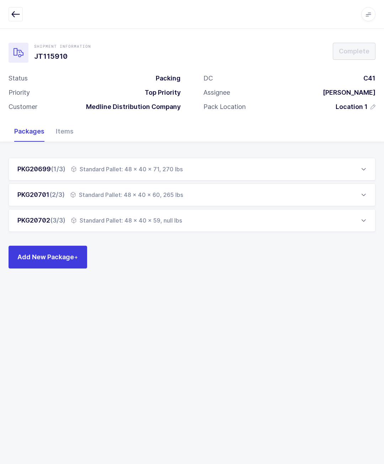
click at [61, 130] on div "Items" at bounding box center [64, 131] width 29 height 21
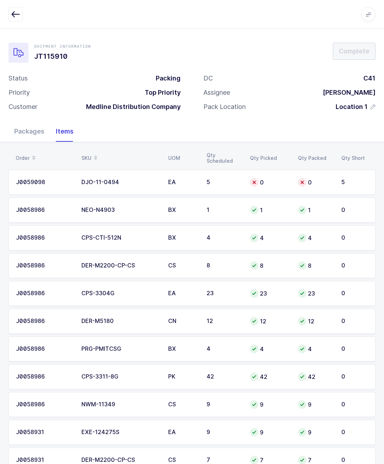
click at [30, 133] on div "Packages" at bounding box center [30, 131] width 42 height 21
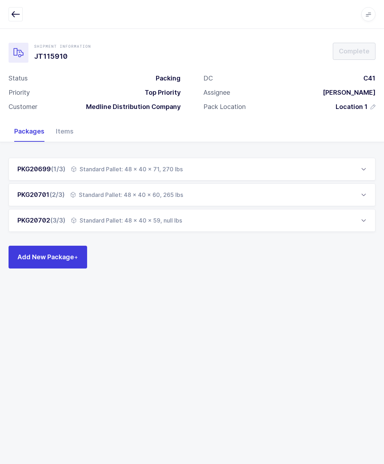
click at [257, 225] on div "PKG20702 (3/3) Standard Pallet: 48 x 40 x 59, null lbs" at bounding box center [192, 220] width 367 height 23
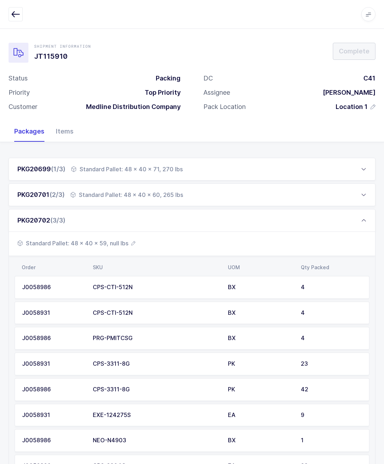
click at [131, 242] on icon "button" at bounding box center [133, 243] width 4 height 4
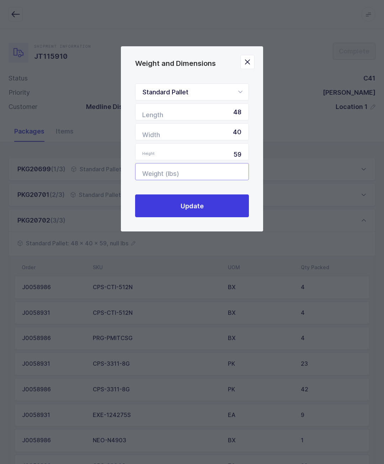
click at [230, 177] on input "Weight (lbs)" at bounding box center [192, 171] width 114 height 17
type input "359"
click at [245, 208] on button "Update" at bounding box center [192, 205] width 114 height 23
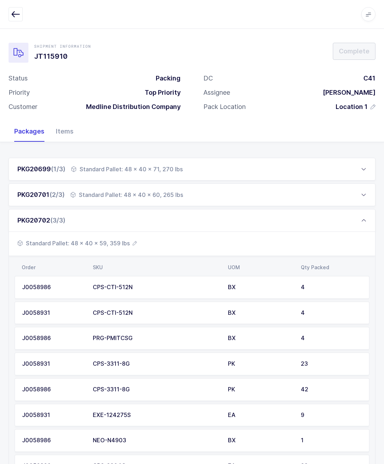
click at [266, 215] on div "PKG20702 (3/3)" at bounding box center [192, 220] width 367 height 23
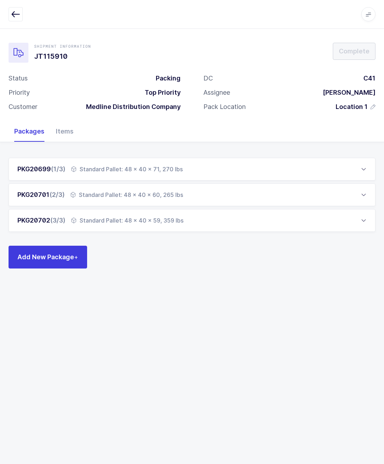
click at [10, 20] on button "button" at bounding box center [16, 14] width 14 height 14
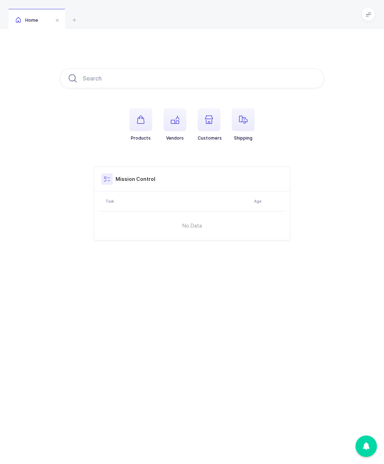
click at [245, 128] on span "button" at bounding box center [243, 119] width 23 height 23
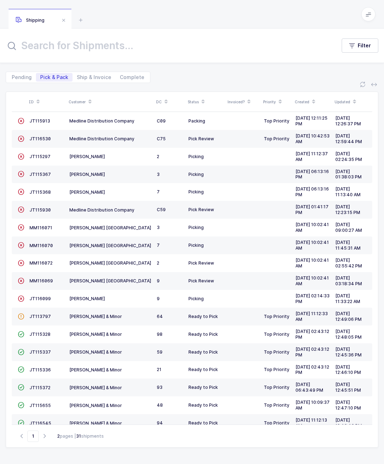
scroll to position [41, 0]
click at [46, 436] on icon "button" at bounding box center [44, 435] width 9 height 5
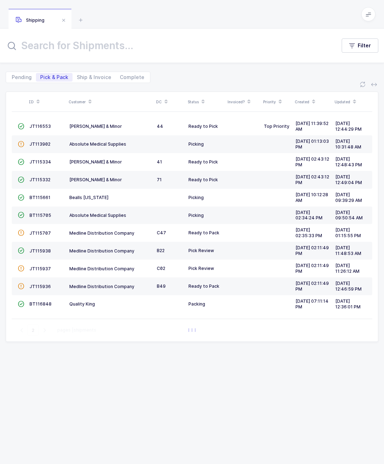
scroll to position [0, 0]
click at [24, 328] on icon "button" at bounding box center [21, 330] width 9 height 5
type input "1"
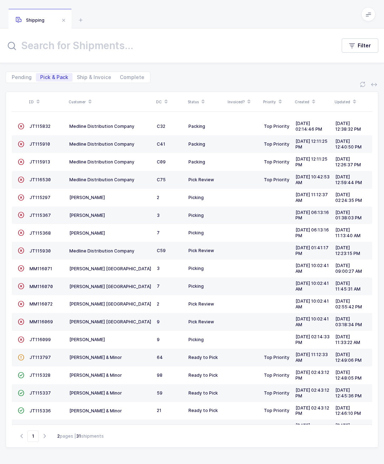
click at [44, 142] on span "JT115910" at bounding box center [40, 143] width 21 height 5
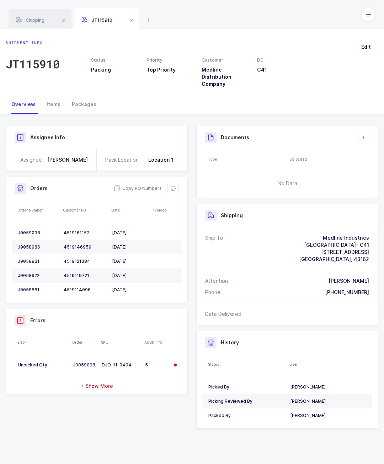
click at [54, 108] on div "Items" at bounding box center [53, 104] width 25 height 19
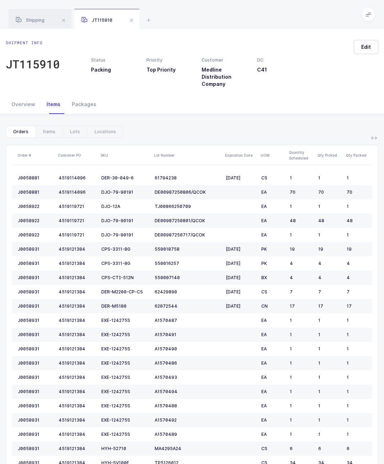
click at [104, 135] on div "Locations" at bounding box center [105, 131] width 36 height 11
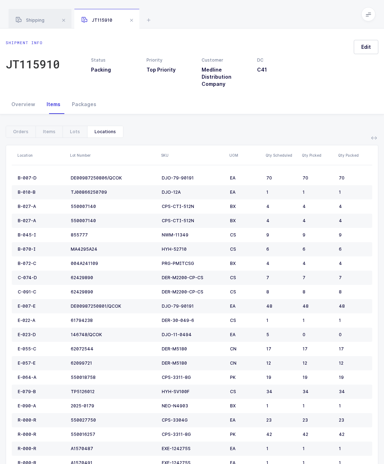
click at [28, 18] on span "Shipping" at bounding box center [30, 19] width 29 height 5
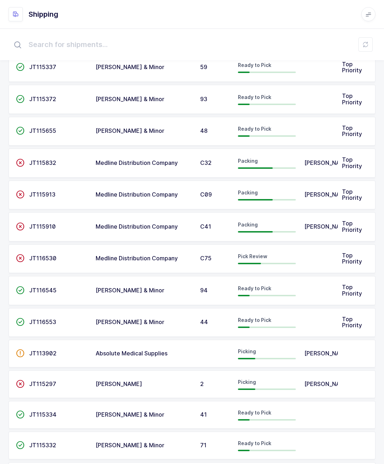
scroll to position [131, 0]
click at [324, 248] on td at bounding box center [319, 258] width 38 height 29
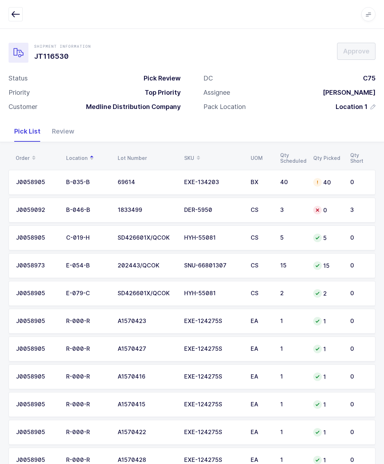
click at [57, 124] on div "Review" at bounding box center [63, 131] width 34 height 21
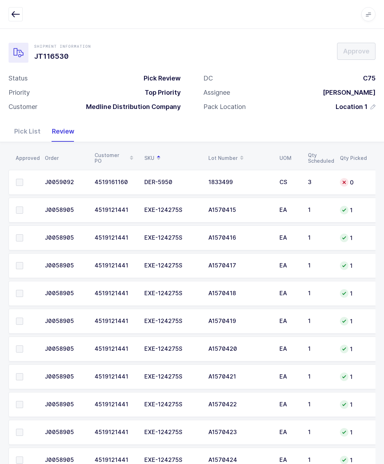
click at [32, 132] on div "Pick List" at bounding box center [28, 131] width 38 height 21
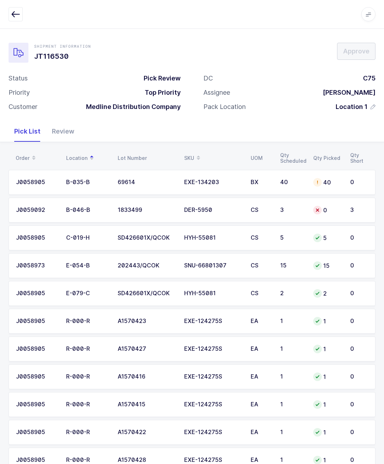
click at [20, 15] on icon "button" at bounding box center [15, 14] width 9 height 9
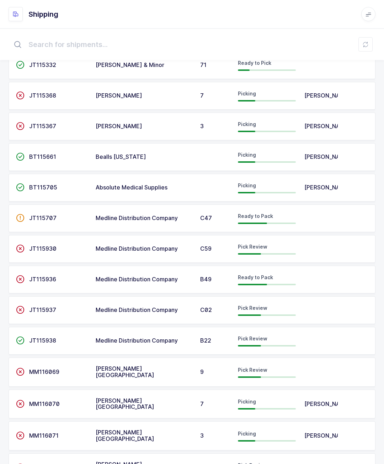
scroll to position [512, 0]
